Goal: Communication & Community: Answer question/provide support

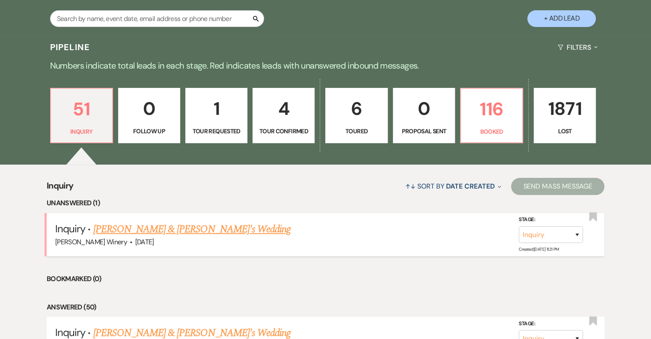
scroll to position [171, 0]
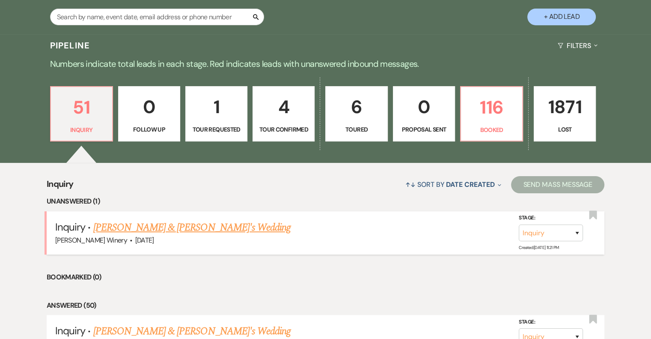
click at [149, 229] on link "[PERSON_NAME] & [PERSON_NAME]'s Wedding" at bounding box center [192, 227] width 198 height 15
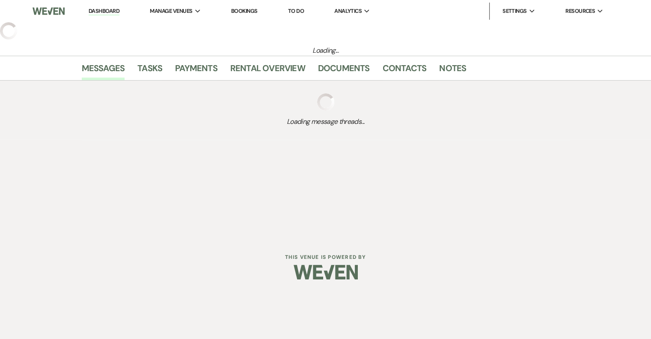
select select "5"
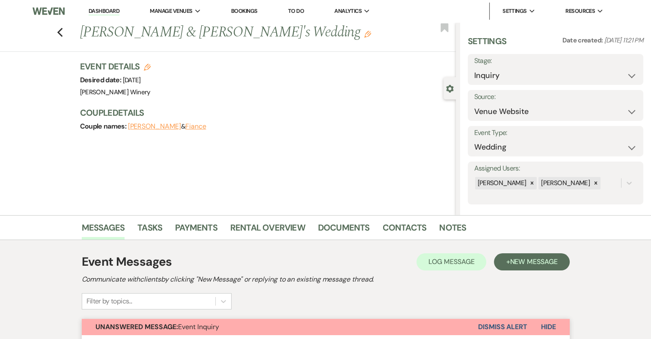
scroll to position [495, 0]
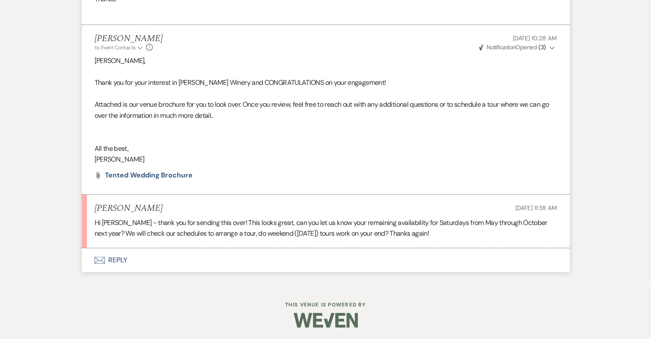
click at [122, 259] on button "Envelope Reply" at bounding box center [326, 260] width 488 height 24
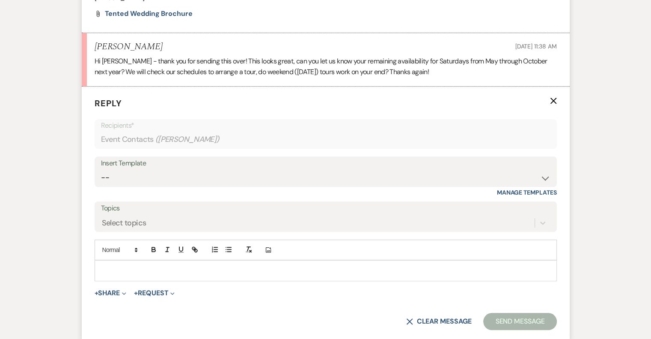
scroll to position [659, 0]
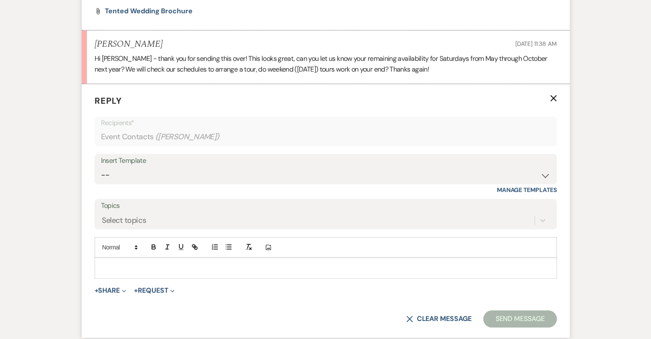
click at [111, 263] on p at bounding box center [325, 267] width 449 height 9
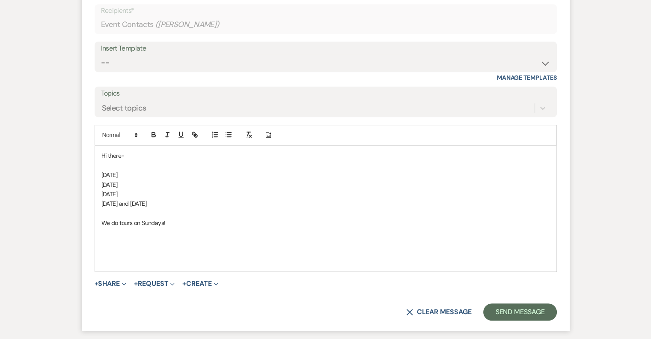
scroll to position [787, 0]
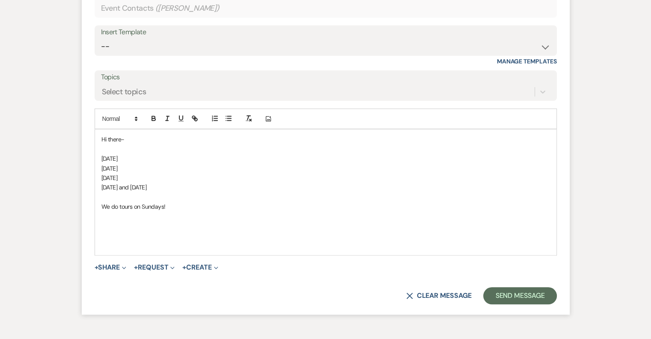
click at [104, 221] on p at bounding box center [325, 225] width 449 height 9
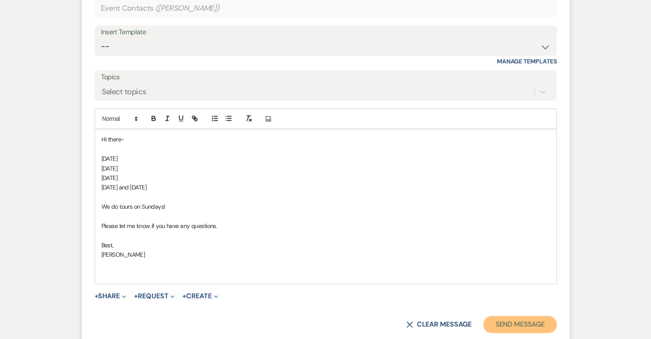
click at [536, 322] on button "Send Message" at bounding box center [519, 324] width 73 height 17
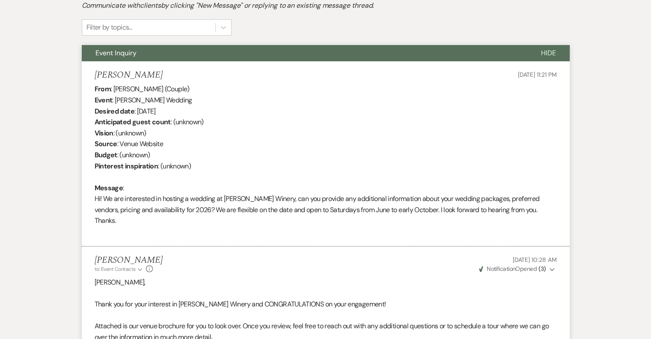
scroll to position [0, 0]
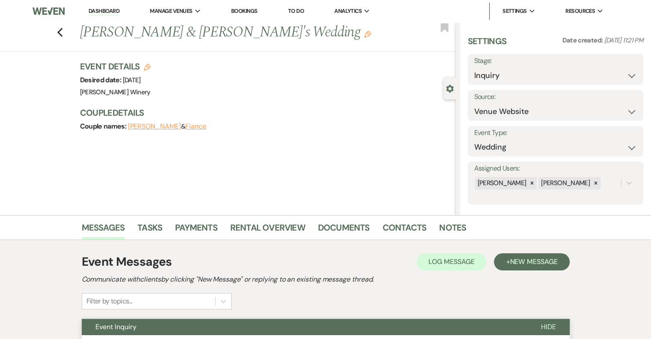
click at [107, 12] on link "Dashboard" at bounding box center [104, 11] width 31 height 8
